Goal: Transaction & Acquisition: Obtain resource

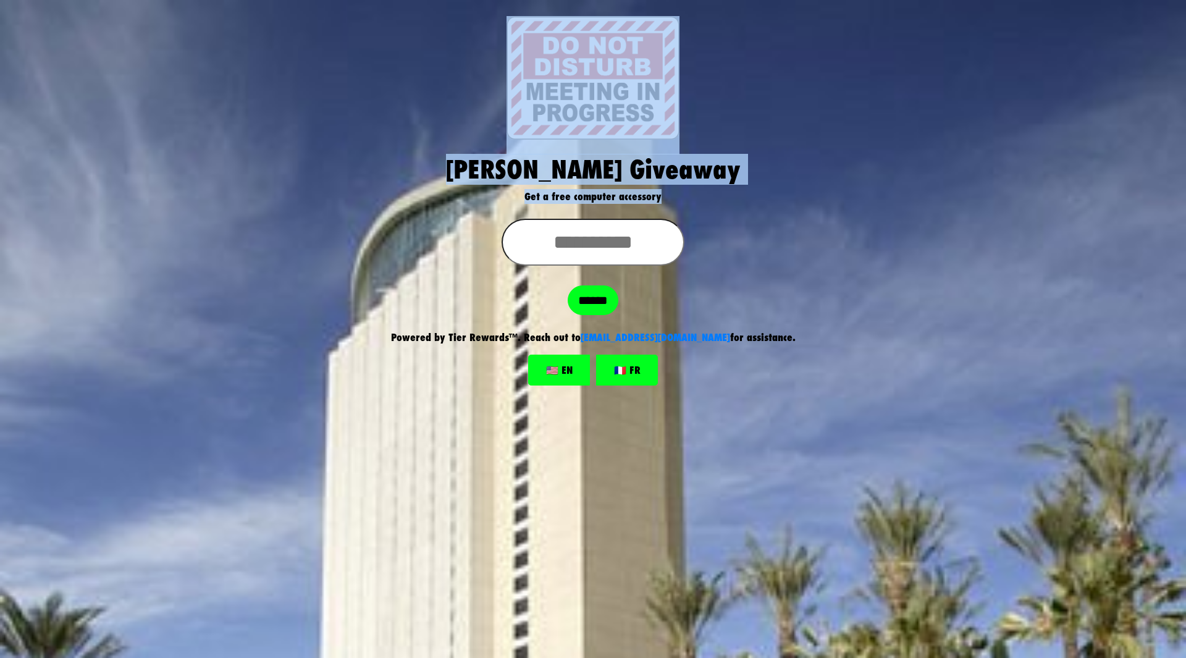
drag, startPoint x: 676, startPoint y: 197, endPoint x: 472, endPoint y: 87, distance: 231.0
click at [472, 86] on div "[PERSON_NAME] Giveaway Get a free computer accessory" at bounding box center [593, 117] width 704 height 203
click at [684, 168] on h1 "[PERSON_NAME] Giveaway" at bounding box center [592, 169] width 685 height 30
drag, startPoint x: 706, startPoint y: 203, endPoint x: 474, endPoint y: 98, distance: 254.3
click at [474, 98] on div "[PERSON_NAME] Giveaway Get a free computer accessory" at bounding box center [593, 117] width 704 height 203
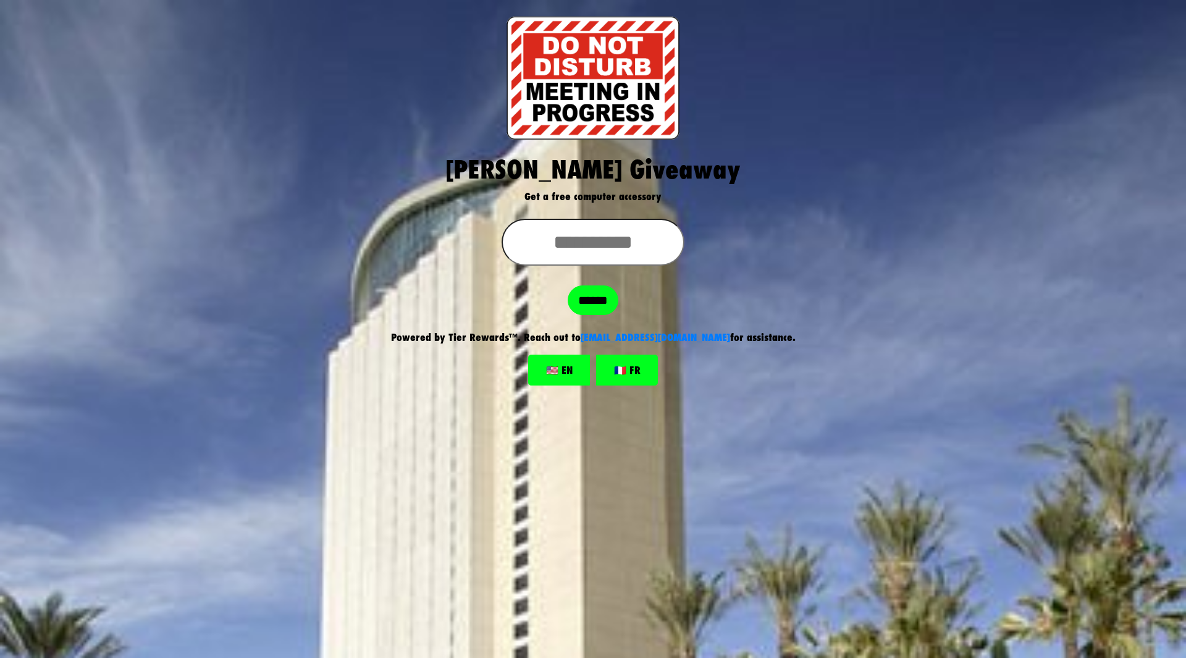
click at [854, 241] on div at bounding box center [593, 245] width 704 height 52
click at [1105, 177] on div "[PERSON_NAME] Giveaway Get a free computer accessory ****** Powered by Tier Rew…" at bounding box center [593, 185] width 1186 height 400
